Goal: Transaction & Acquisition: Subscribe to service/newsletter

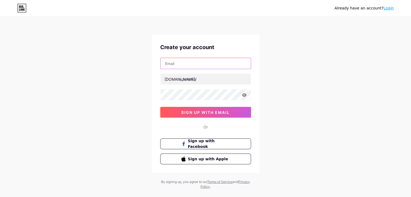
click at [181, 63] on input "text" at bounding box center [205, 63] width 90 height 11
paste input "[EMAIL_ADDRESS][DOMAIN_NAME]"
type input "[EMAIL_ADDRESS][DOMAIN_NAME]"
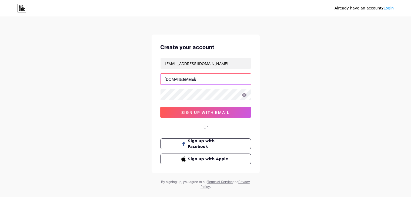
click at [190, 80] on input "text" at bounding box center [205, 79] width 90 height 11
paste input "tnroofworks"
type input "tnroofworks"
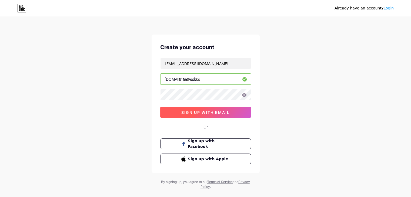
click at [204, 115] on button "sign up with email" at bounding box center [205, 112] width 91 height 11
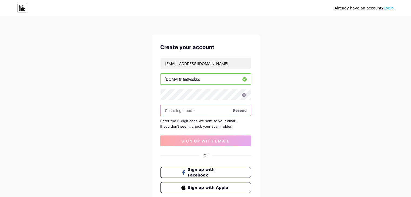
paste input "943856"
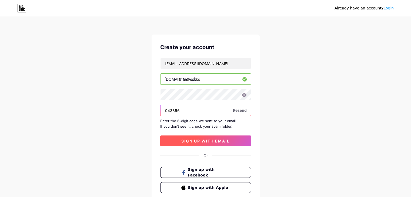
type input "943856"
click at [198, 141] on span "sign up with email" at bounding box center [205, 141] width 48 height 5
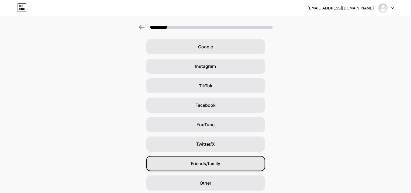
scroll to position [40, 0]
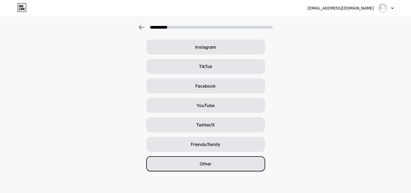
click at [211, 169] on div "Other" at bounding box center [205, 163] width 119 height 15
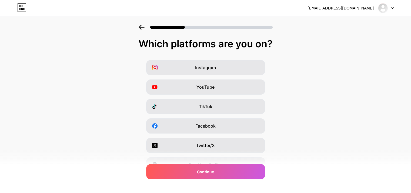
click at [219, 172] on div "Continue" at bounding box center [205, 171] width 119 height 15
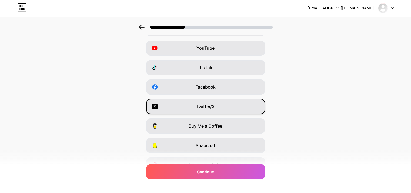
scroll to position [67, 0]
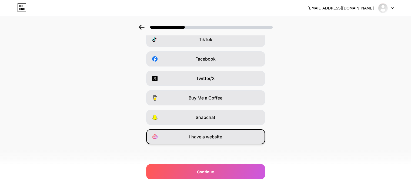
click at [217, 138] on span "I have a website" at bounding box center [205, 136] width 33 height 6
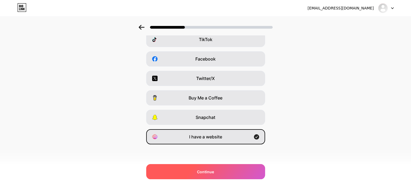
click at [224, 169] on div "Continue" at bounding box center [205, 171] width 119 height 15
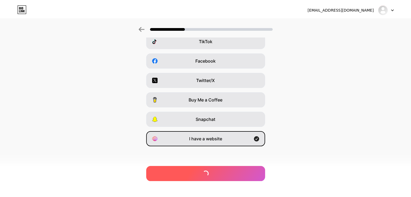
scroll to position [0, 0]
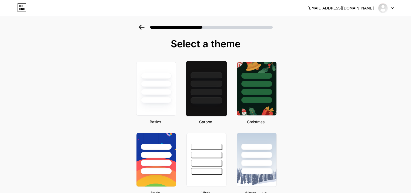
click at [218, 91] on div at bounding box center [206, 92] width 32 height 6
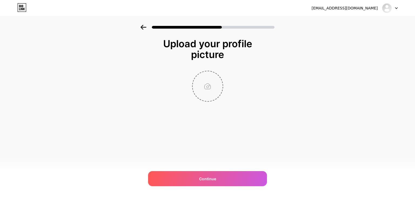
click at [205, 87] on input "file" at bounding box center [208, 86] width 30 height 30
type input "C:\fakepath\400.jpg"
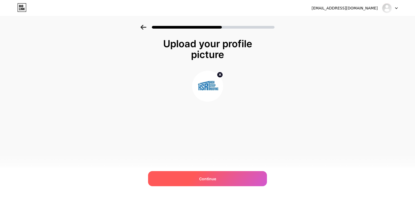
click at [218, 182] on div "Continue" at bounding box center [207, 178] width 119 height 15
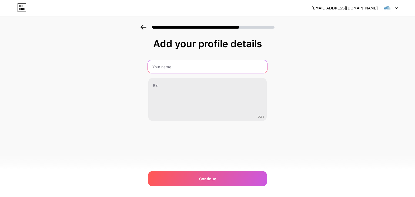
click at [183, 64] on input "text" at bounding box center [207, 66] width 119 height 13
paste input "TNRoofWorks"
type input "TNRoofWorks"
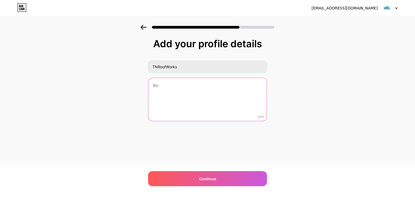
click at [185, 90] on textarea at bounding box center [207, 99] width 118 height 43
paste textarea "Providing high-quality roofing expertise across [GEOGRAPHIC_DATA], we handle ro…"
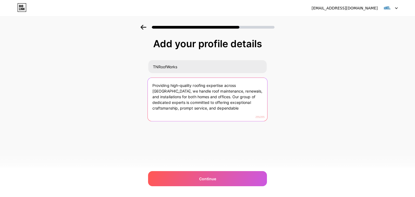
drag, startPoint x: 188, startPoint y: 96, endPoint x: 206, endPoint y: 111, distance: 23.4
click at [206, 111] on textarea "Providing high-quality roofing expertise across [GEOGRAPHIC_DATA], we handle ro…" at bounding box center [207, 100] width 119 height 44
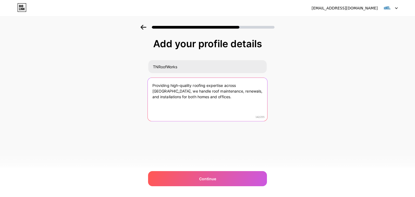
type textarea "Providing high-quality roofing expertise across [GEOGRAPHIC_DATA], we handle ro…"
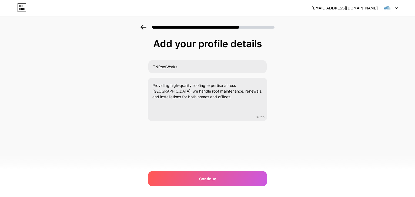
click at [204, 170] on div "[EMAIL_ADDRESS][DOMAIN_NAME] Logout Link Copied Add your profile details TNRoof…" at bounding box center [207, 98] width 415 height 197
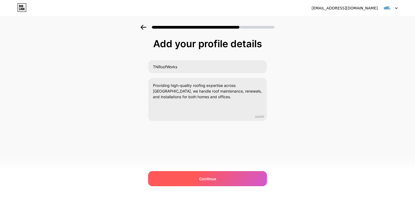
click at [204, 174] on div "Continue" at bounding box center [207, 178] width 119 height 15
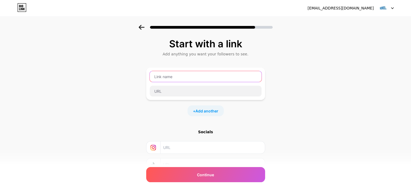
click at [173, 79] on input "text" at bounding box center [206, 76] width 112 height 11
paste input "commercial roofers [GEOGRAPHIC_DATA]"
type input "commercial roofers [GEOGRAPHIC_DATA]"
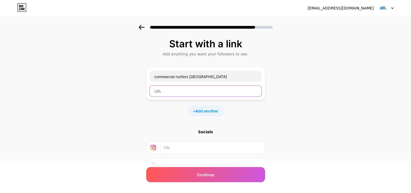
click at [171, 90] on input "text" at bounding box center [206, 91] width 112 height 11
paste input "[URL][DOMAIN_NAME]"
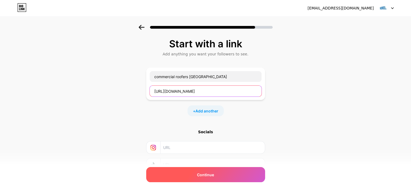
type input "[URL][DOMAIN_NAME]"
click at [217, 173] on div "Continue" at bounding box center [205, 174] width 119 height 15
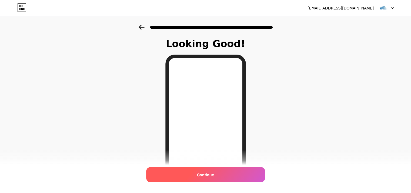
click at [214, 175] on span "Continue" at bounding box center [205, 175] width 17 height 6
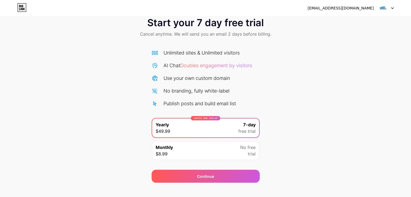
scroll to position [20, 0]
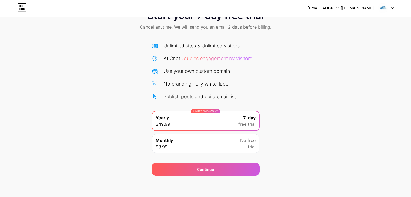
click at [251, 146] on span "trial" at bounding box center [252, 147] width 8 height 6
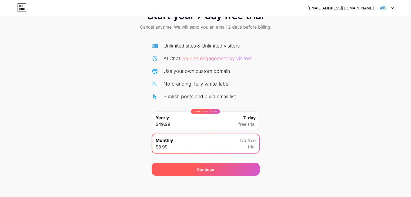
click at [232, 169] on div "Continue" at bounding box center [205, 169] width 108 height 13
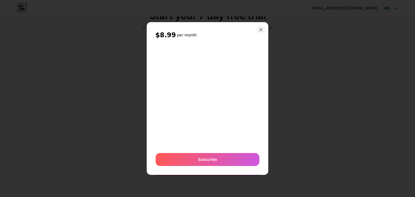
click at [259, 29] on icon at bounding box center [260, 30] width 4 height 4
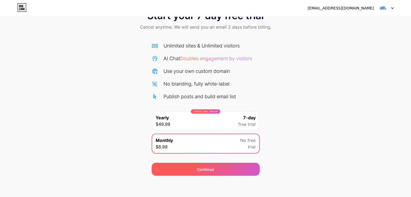
click at [228, 166] on div "Continue" at bounding box center [205, 169] width 108 height 13
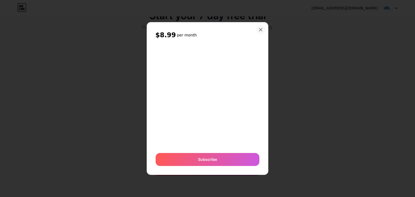
click at [261, 29] on icon at bounding box center [260, 29] width 3 height 3
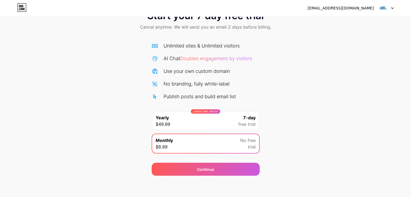
click at [204, 123] on div "LIMITED TIME : 50% off Yearly $49.99 7-day free trial" at bounding box center [205, 121] width 107 height 19
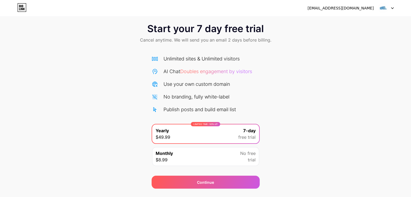
scroll to position [0, 0]
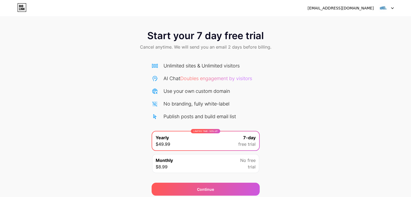
click at [190, 64] on div "Unlimited sites & Unlimited visitors" at bounding box center [201, 65] width 76 height 7
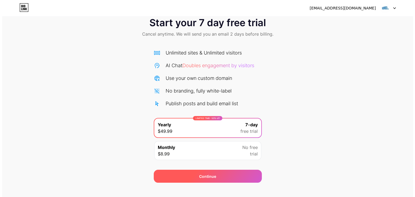
scroll to position [20, 0]
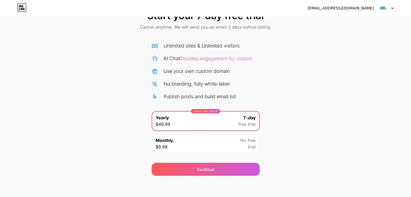
click at [387, 8] on img at bounding box center [382, 8] width 10 height 10
click at [346, 99] on div "Start your 7 day free trial Cancel anytime. We will send you an email 2 days be…" at bounding box center [205, 90] width 411 height 171
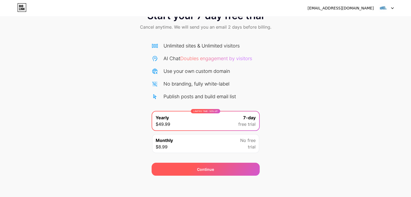
click at [221, 168] on div "Continue" at bounding box center [205, 169] width 108 height 13
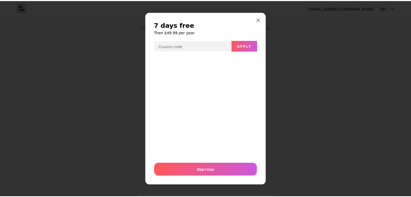
scroll to position [0, 0]
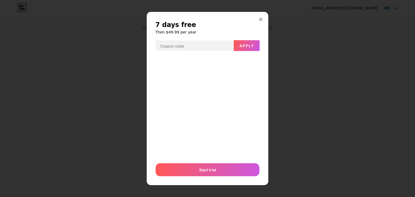
click at [252, 15] on div "7 days free Then $49.99 per year Apply Or Start trial" at bounding box center [208, 98] width 122 height 173
click at [256, 19] on div at bounding box center [261, 20] width 10 height 10
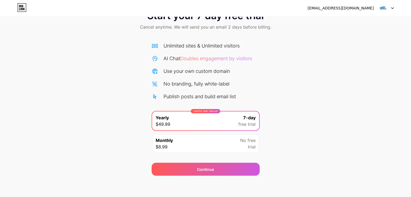
click at [235, 150] on div "Monthly $8.99 No free trial" at bounding box center [205, 143] width 107 height 19
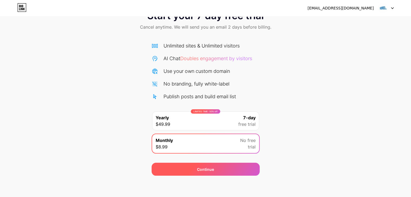
click at [234, 167] on div "Continue" at bounding box center [205, 169] width 108 height 13
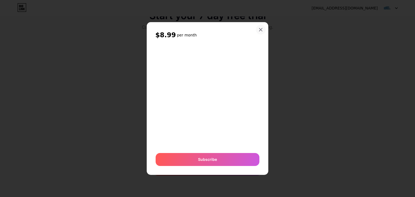
click at [259, 29] on icon at bounding box center [260, 29] width 3 height 3
